Goal: Task Accomplishment & Management: Complete application form

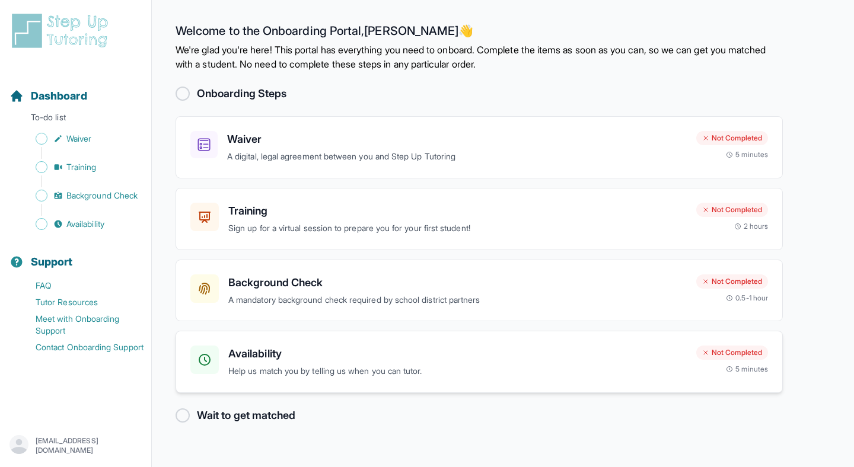
click at [262, 355] on h3 "Availability" at bounding box center [457, 354] width 459 height 17
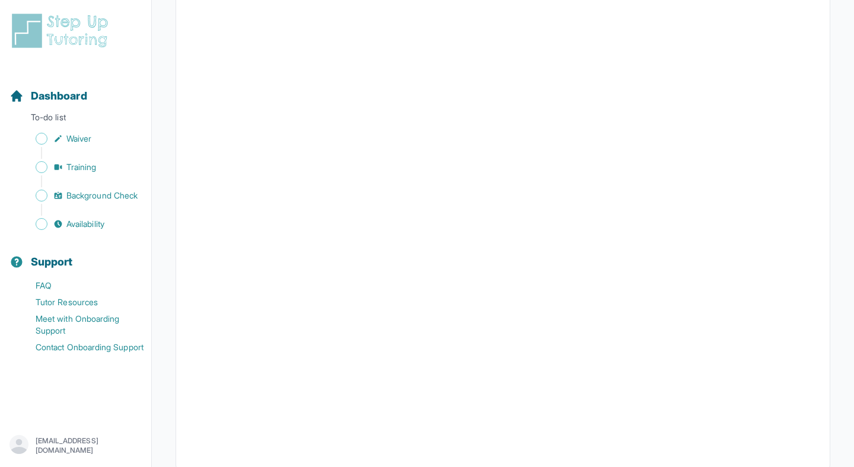
scroll to position [222, 0]
click at [104, 224] on span "Availability" at bounding box center [85, 224] width 38 height 12
click at [108, 196] on span "Background Check" at bounding box center [101, 196] width 71 height 12
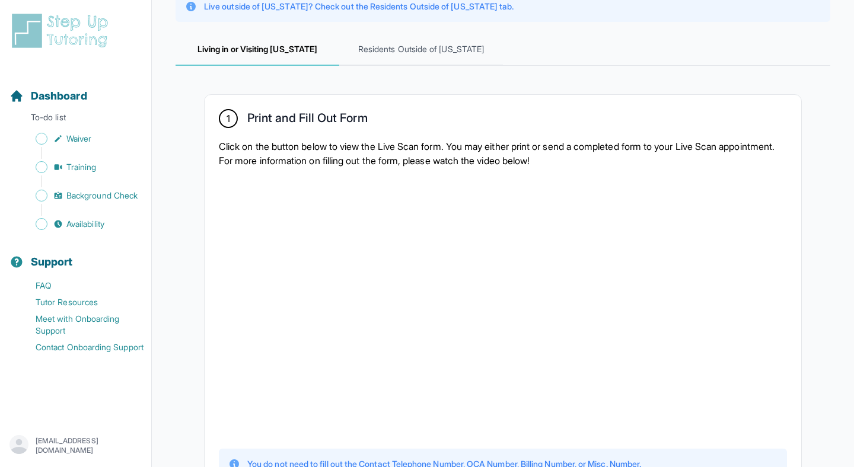
scroll to position [145, 0]
click at [103, 117] on p "To-do list" at bounding box center [76, 120] width 142 height 17
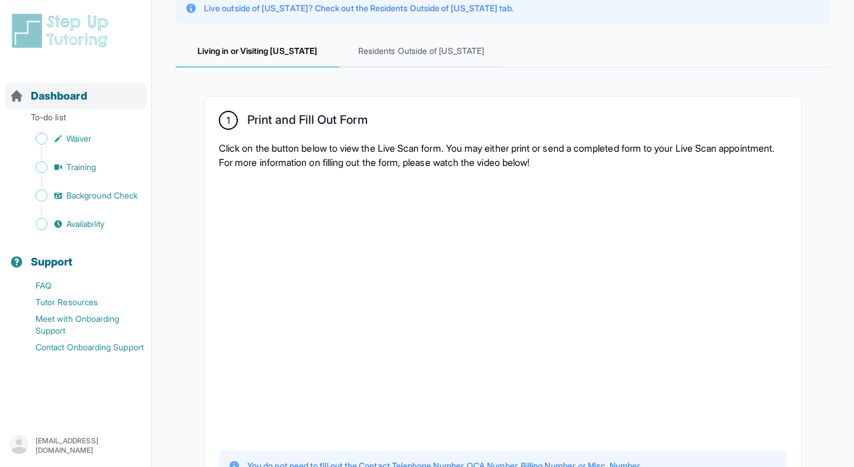
click at [52, 98] on span "Dashboard" at bounding box center [59, 96] width 56 height 17
